Goal: Task Accomplishment & Management: Manage account settings

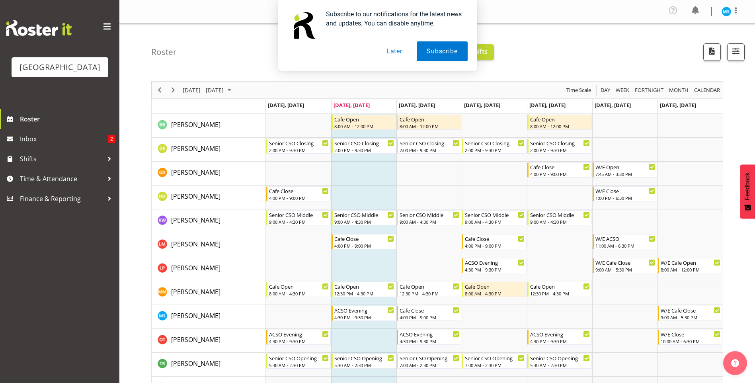
click at [397, 49] on button "Later" at bounding box center [394, 51] width 36 height 20
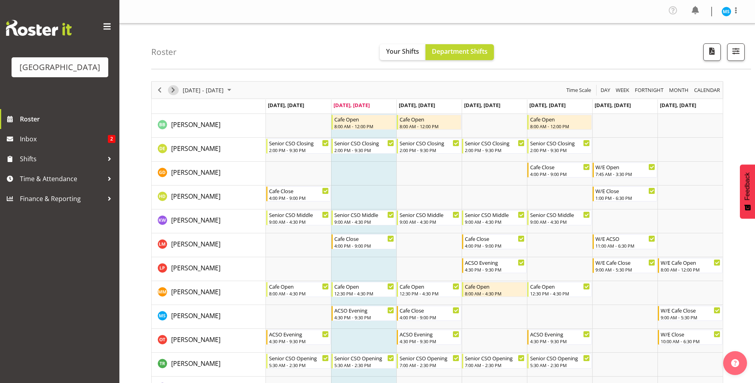
click at [173, 93] on span "Next" at bounding box center [173, 90] width 10 height 10
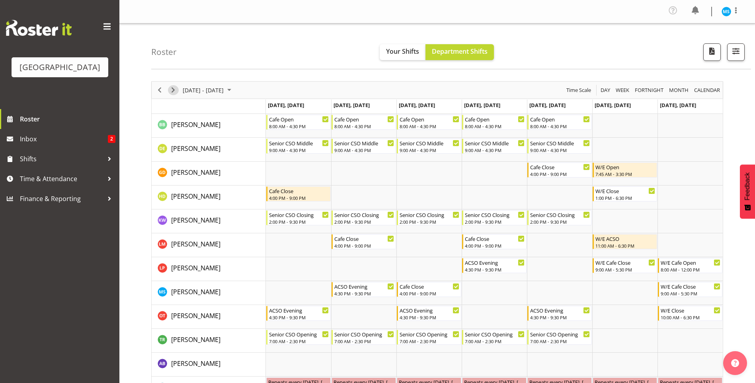
click at [174, 89] on span "Next" at bounding box center [173, 90] width 10 height 10
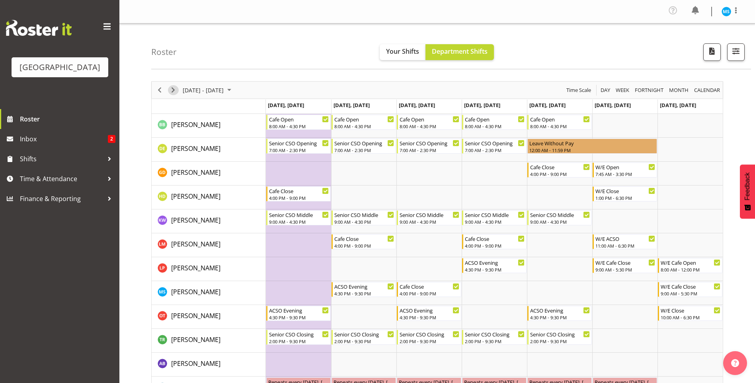
click at [176, 90] on span "Next" at bounding box center [173, 90] width 10 height 10
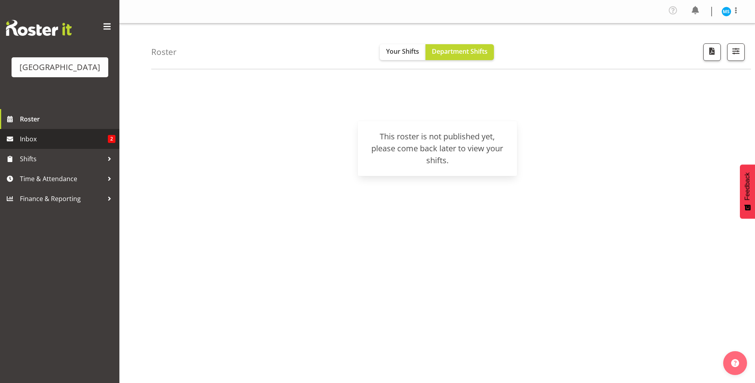
click at [47, 144] on span "Inbox" at bounding box center [64, 139] width 88 height 12
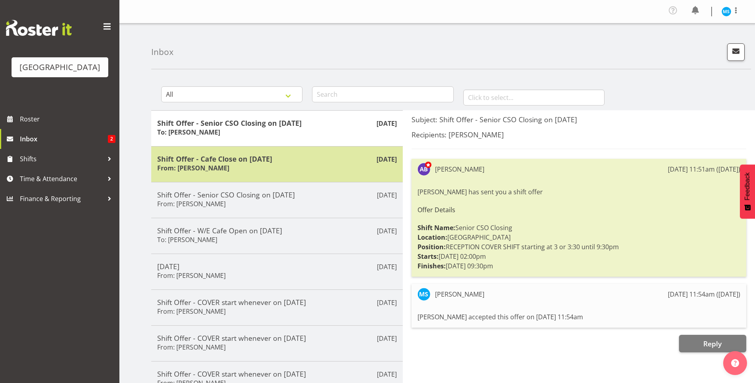
click at [327, 177] on div "[DATE] Shift Offer - Cafe Close on [DATE] From: [PERSON_NAME]" at bounding box center [276, 164] width 251 height 36
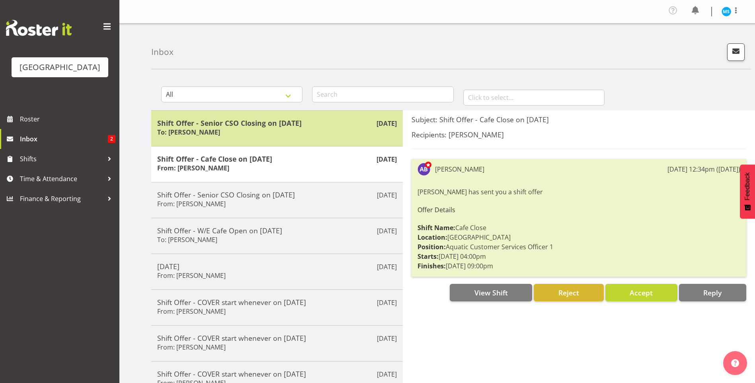
click at [323, 133] on div "Shift Offer - Senior CSO Closing on [DATE] To: [PERSON_NAME]" at bounding box center [276, 128] width 239 height 19
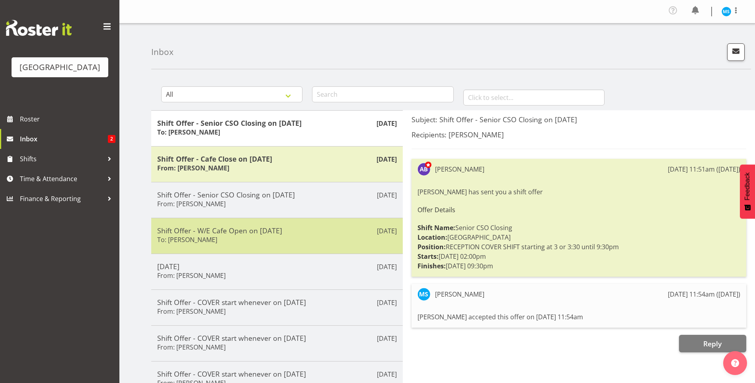
click at [316, 221] on div "[DATE] Shift Offer - W/E Cafe Open on [DATE] To: [PERSON_NAME]" at bounding box center [276, 236] width 251 height 36
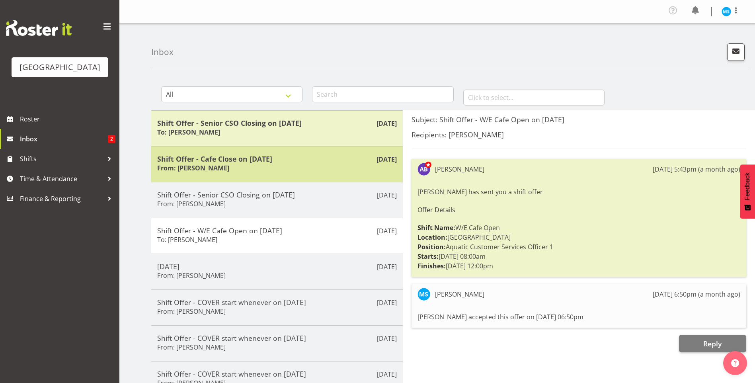
click at [312, 178] on div "[DATE] Shift Offer - Cafe Close on [DATE] From: [PERSON_NAME]" at bounding box center [276, 164] width 251 height 36
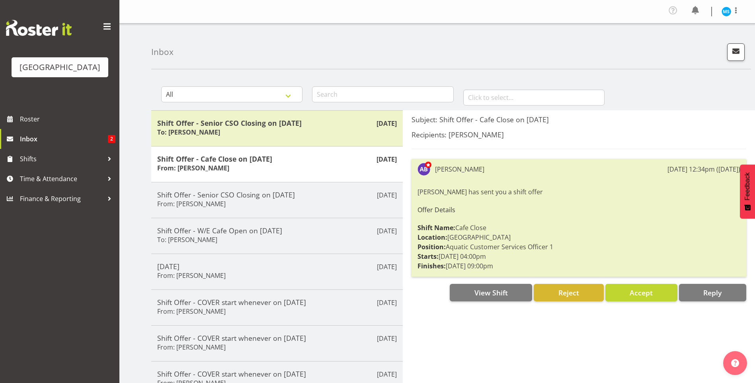
click at [528, 72] on div "Inbox All General Shift Offers Shift Swap Offers Leave Requests January Februar…" at bounding box center [436, 258] width 635 height 471
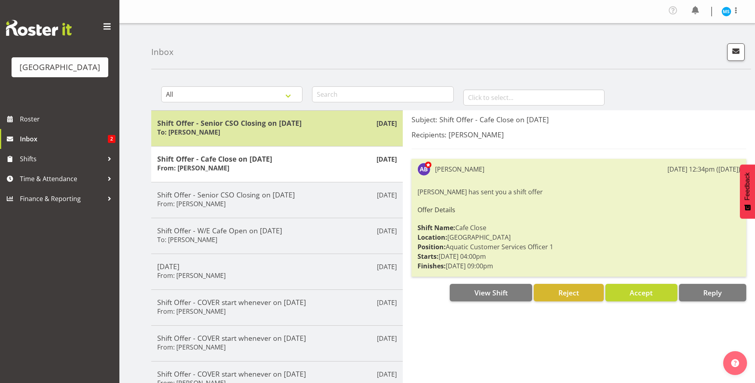
click at [275, 140] on div "Aug 25th Shift Offer - Senior CSO Closing on 25/08/25 To: Amber-Jade Brass" at bounding box center [276, 128] width 251 height 36
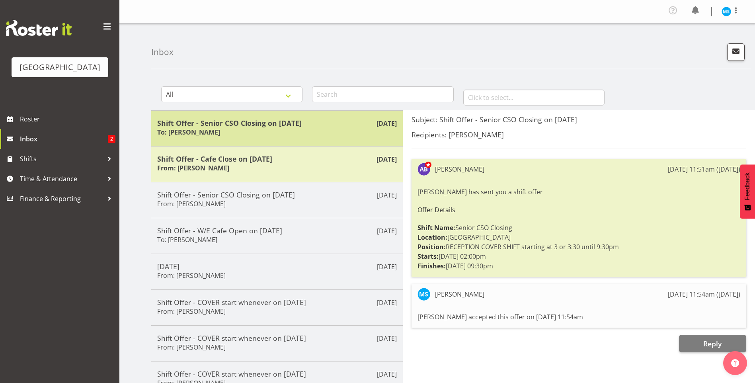
click at [275, 140] on div "Aug 25th Shift Offer - Senior CSO Closing on 25/08/25 To: Amber-Jade Brass" at bounding box center [276, 128] width 251 height 36
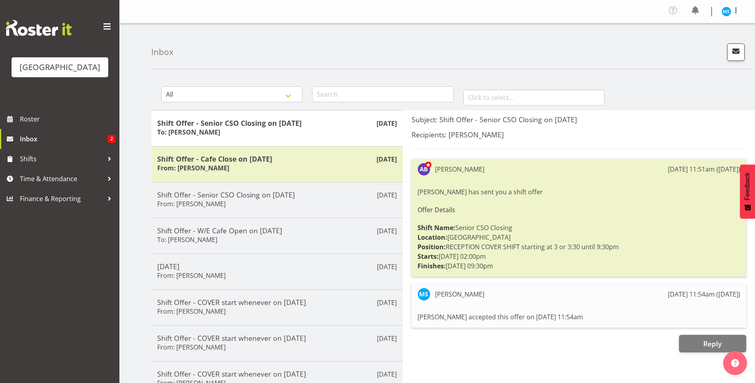
click at [296, 62] on div "Inbox" at bounding box center [450, 46] width 599 height 46
click at [64, 139] on span "Inbox" at bounding box center [64, 139] width 88 height 12
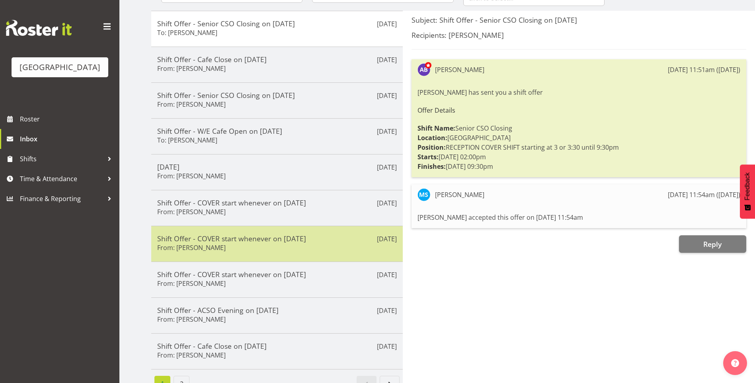
scroll to position [117, 0]
